Goal: Find specific fact: Find specific fact

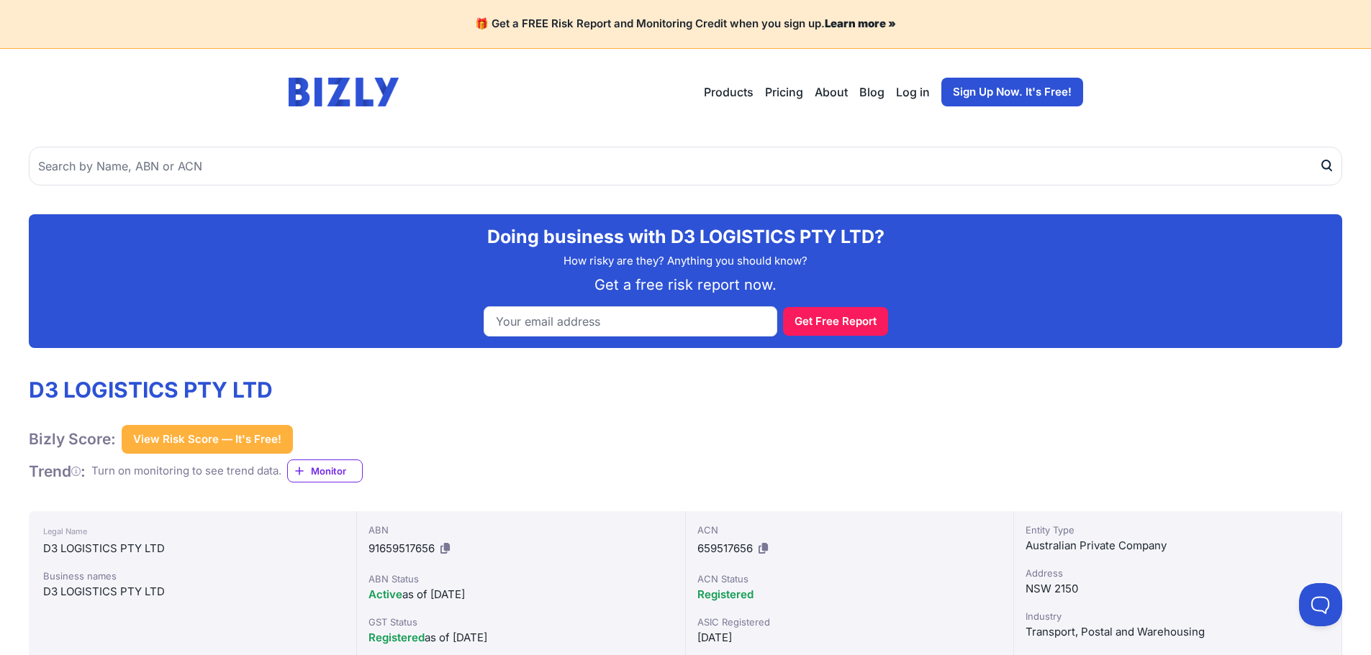
click at [1132, 386] on div "D3 LOGISTICS PTY LTD Bizly Score: View Risk Score — It's Free! View Risk Score …" at bounding box center [685, 430] width 1313 height 106
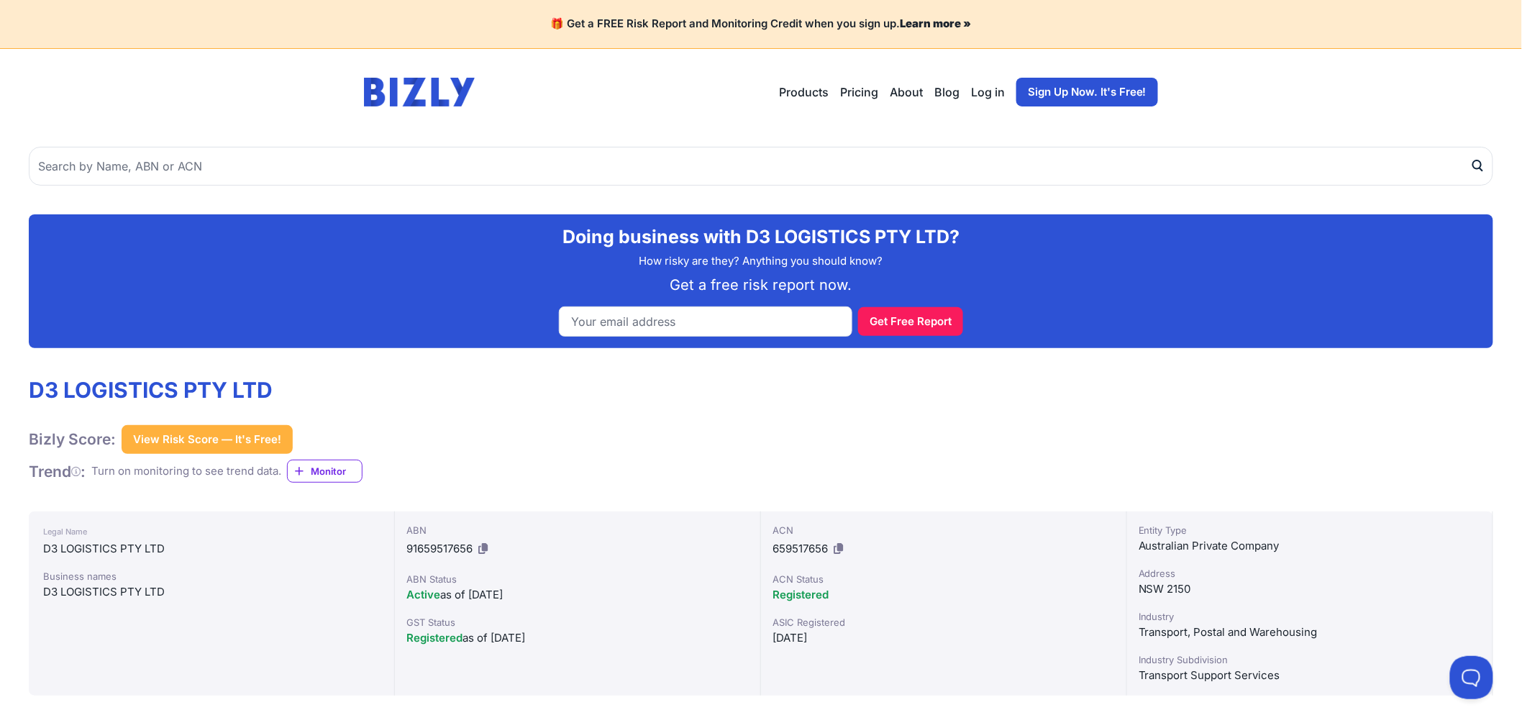
click at [943, 456] on div "D3 LOGISTICS PTY LTD Bizly Score: View Risk Score — It's Free! View Risk Score …" at bounding box center [761, 430] width 1465 height 106
click at [486, 545] on icon at bounding box center [482, 548] width 9 height 11
drag, startPoint x: 1141, startPoint y: 636, endPoint x: 1338, endPoint y: 635, distance: 197.1
click at [1338, 635] on div "Transport, Postal and Warehousing" at bounding box center [1310, 632] width 342 height 17
copy div "Transport, Postal and Warehousing"
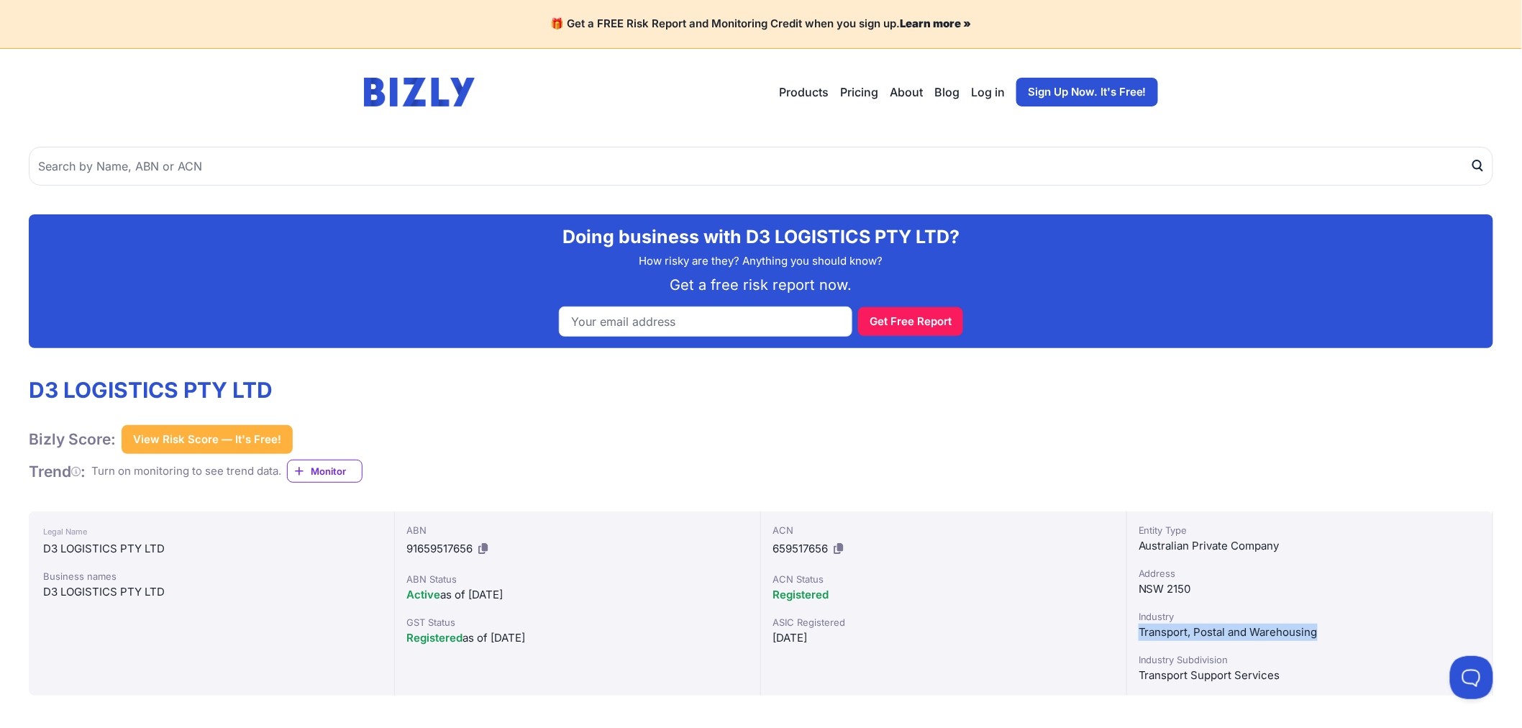
click at [486, 548] on icon at bounding box center [482, 548] width 9 height 11
copy div "Transport, Postal and Warehousing"
click at [491, 547] on div "ABN 91659517656" at bounding box center [577, 541] width 342 height 37
click at [487, 547] on icon at bounding box center [482, 548] width 9 height 11
